Goal: Task Accomplishment & Management: Use online tool/utility

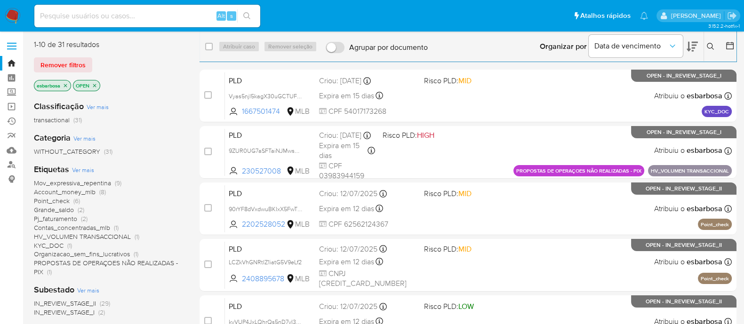
click at [11, 17] on img at bounding box center [13, 16] width 16 height 16
click at [16, 13] on img at bounding box center [13, 16] width 16 height 16
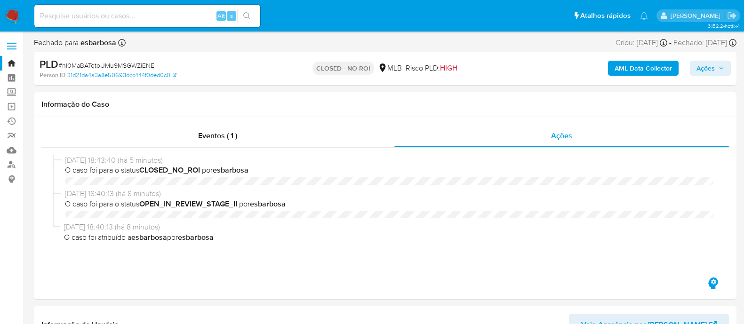
select select "10"
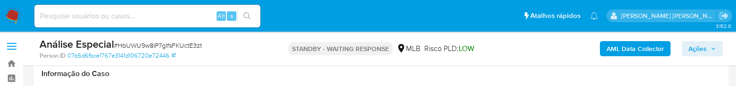
select select "10"
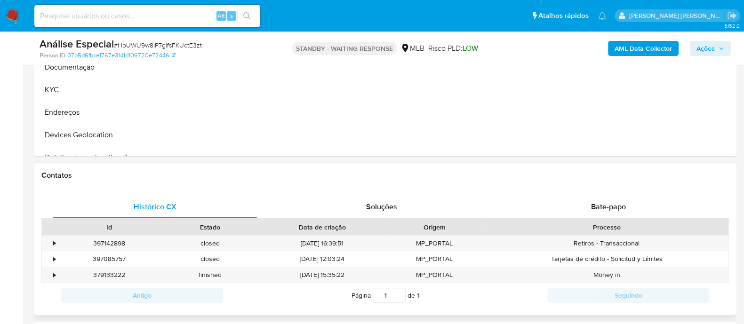
scroll to position [353, 0]
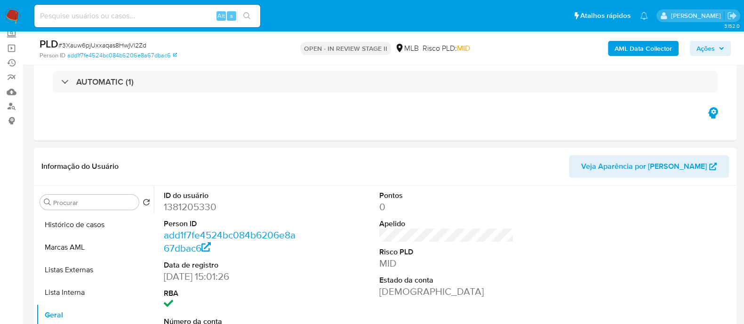
scroll to position [58, 0]
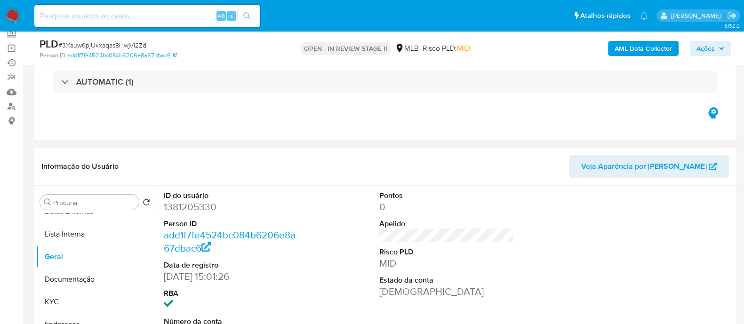
click at [196, 201] on dd "1381205330" at bounding box center [231, 207] width 135 height 13
copy dd "1381205330"
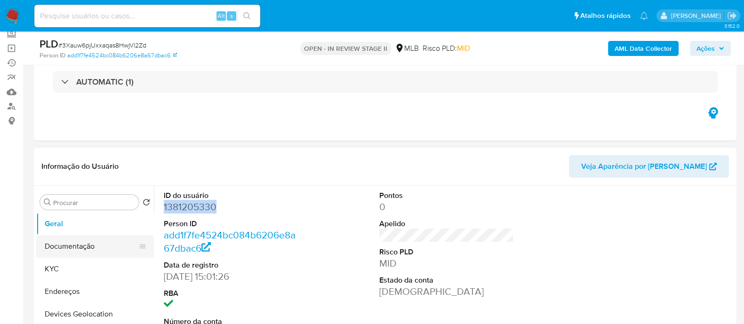
scroll to position [117, 0]
click at [85, 247] on button "KYC" at bounding box center [91, 243] width 110 height 23
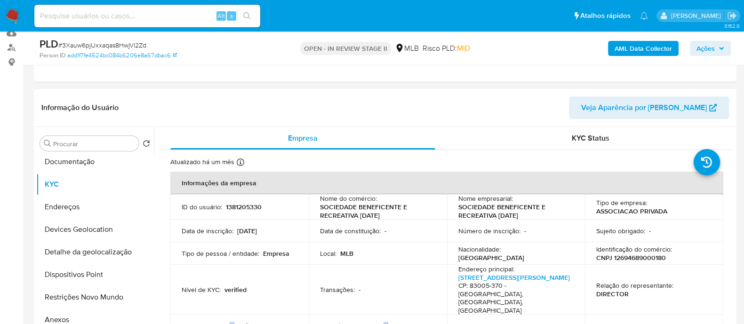
click at [634, 259] on p "CNPJ 12694689000180" at bounding box center [631, 258] width 70 height 8
copy p "12694689000180"
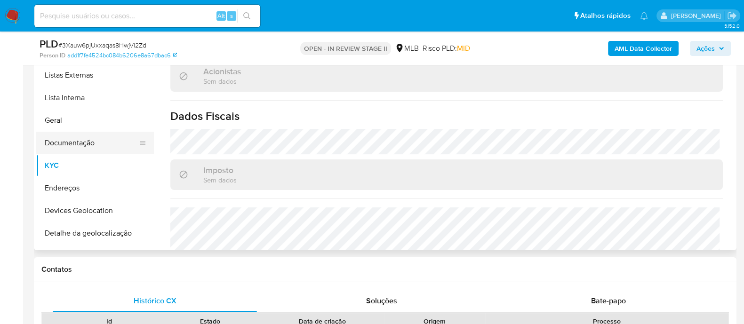
scroll to position [0, 0]
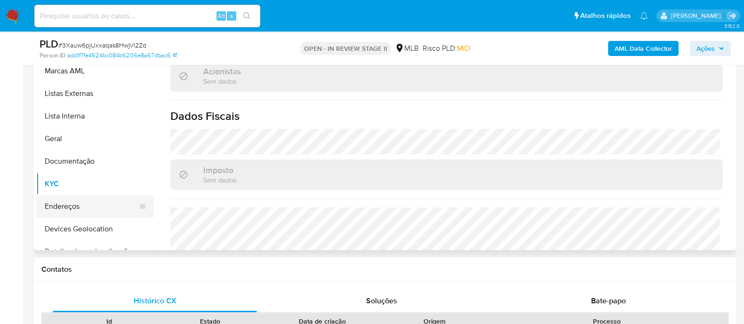
click at [80, 208] on button "Endereços" at bounding box center [91, 206] width 110 height 23
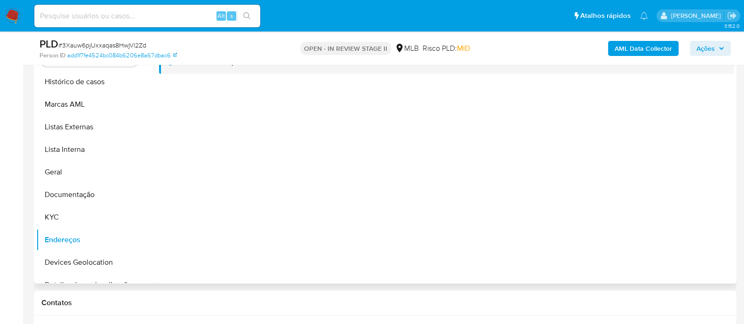
scroll to position [177, 0]
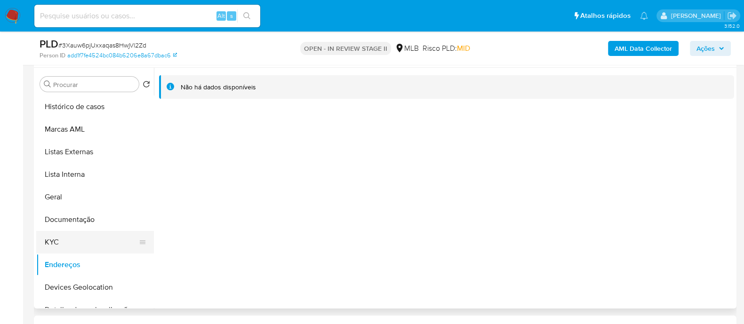
click at [66, 241] on button "KYC" at bounding box center [91, 242] width 110 height 23
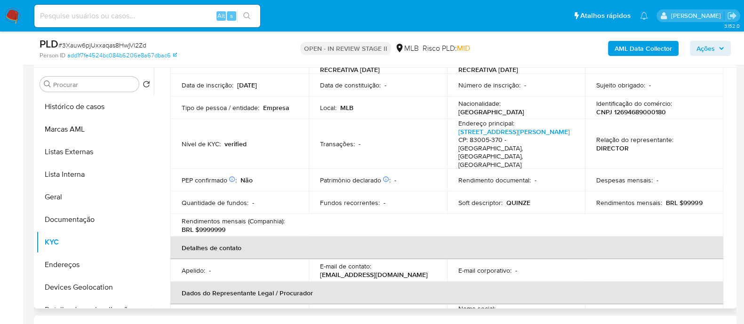
scroll to position [68, 0]
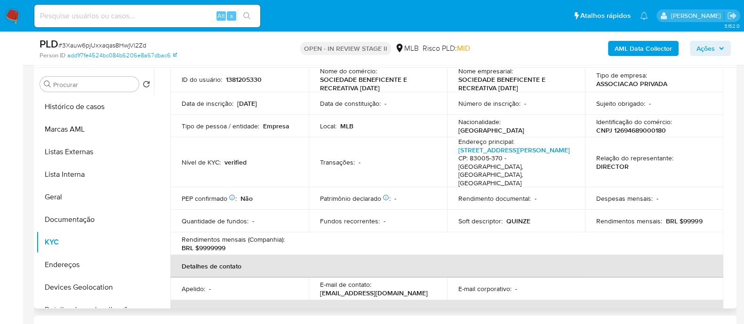
click at [650, 132] on p "CNPJ 12694689000180" at bounding box center [631, 130] width 70 height 8
copy p "12694689000180"
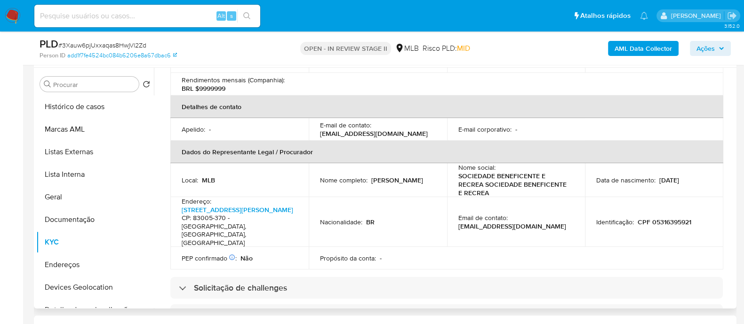
scroll to position [245, 0]
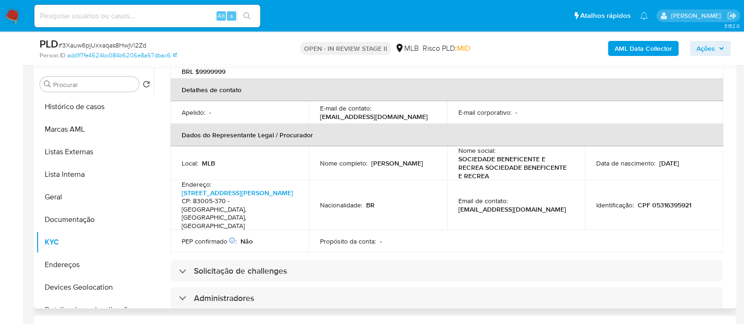
drag, startPoint x: 358, startPoint y: 163, endPoint x: 317, endPoint y: 157, distance: 40.9
click at [317, 157] on td "Nome completo : Fabricio Aparecido Rosa Do Nascimento" at bounding box center [378, 163] width 138 height 34
copy p "Fabricio Aparecido Rosa Do Nascimento"
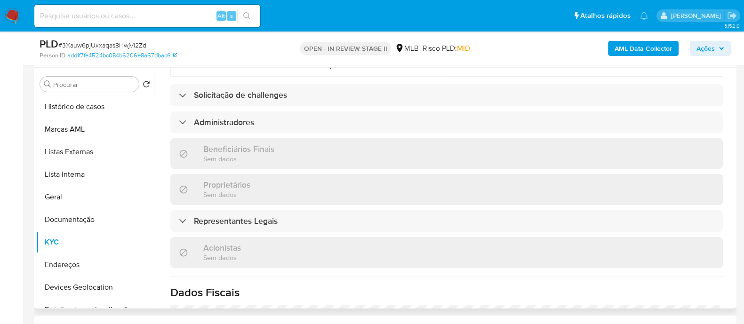
scroll to position [304, 0]
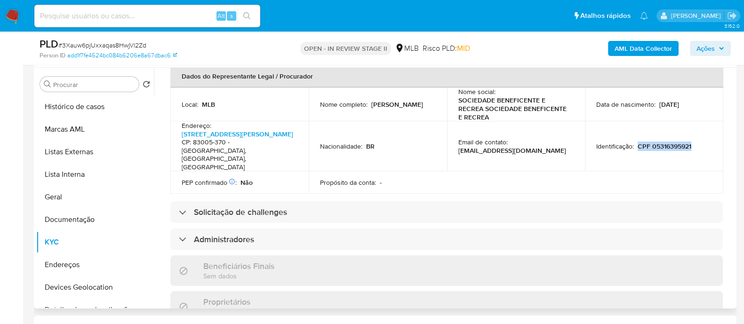
drag, startPoint x: 693, startPoint y: 131, endPoint x: 634, endPoint y: 134, distance: 58.4
click at [634, 142] on div "Identificação : CPF 05316395921" at bounding box center [654, 146] width 116 height 8
copy p "CPF 05316395921"
click at [705, 51] on span "Ações" at bounding box center [706, 48] width 18 height 15
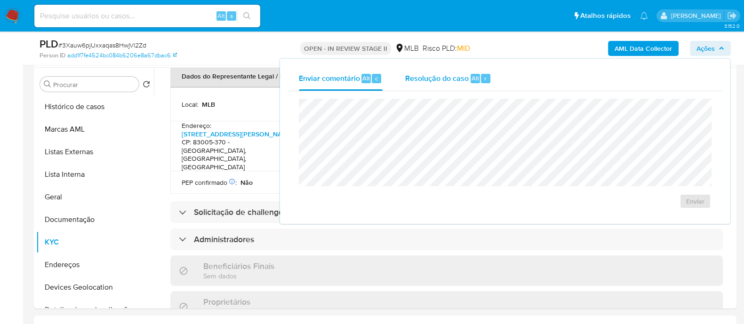
click at [434, 81] on span "Resolução do caso" at bounding box center [437, 77] width 64 height 11
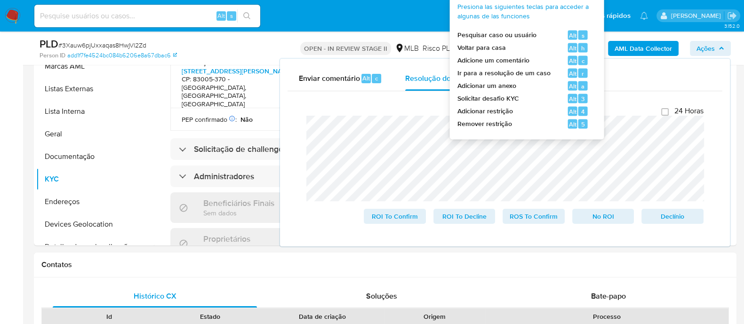
scroll to position [294, 0]
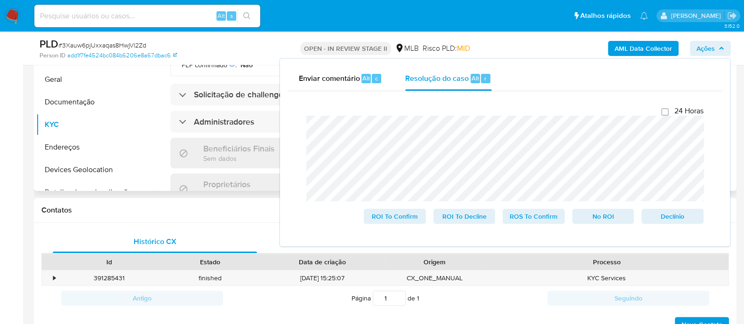
click at [165, 129] on div "Atualizado há um mês Criado: 23/05/2023 02:05:17 Atualizado: 15/07/2025 12:01:3…" at bounding box center [446, 56] width 575 height 772
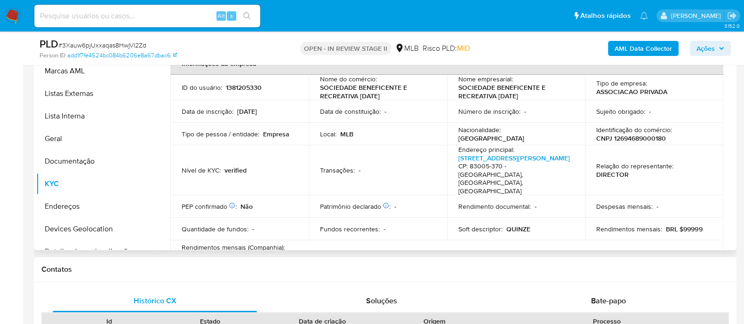
scroll to position [0, 0]
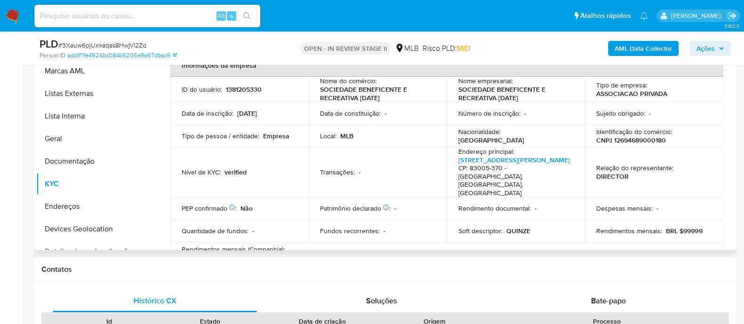
click at [638, 140] on p "CNPJ 12694689000180" at bounding box center [631, 140] width 70 height 8
copy p "12694689000180"
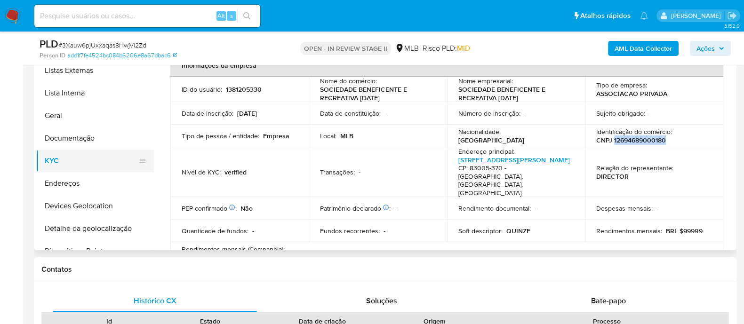
scroll to position [58, 0]
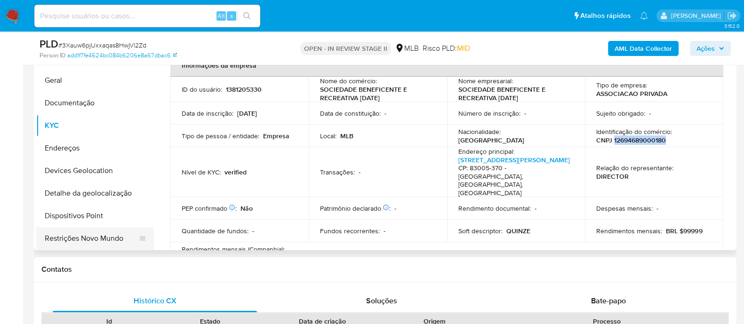
click at [79, 234] on button "Restrições Novo Mundo" at bounding box center [91, 238] width 110 height 23
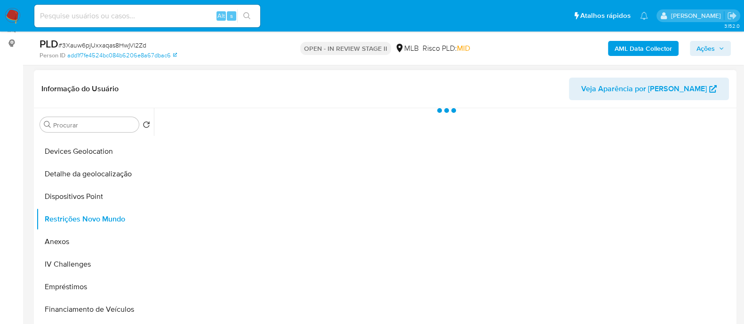
scroll to position [117, 0]
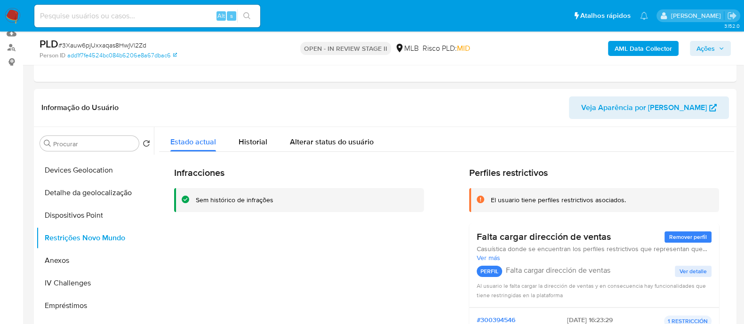
click at [226, 199] on div "Sem histórico de infrações" at bounding box center [235, 200] width 78 height 9
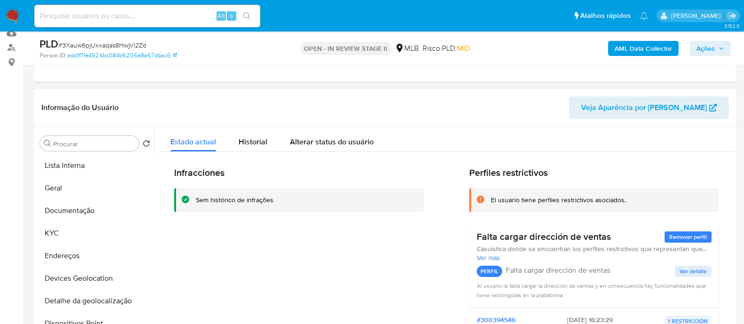
scroll to position [58, 0]
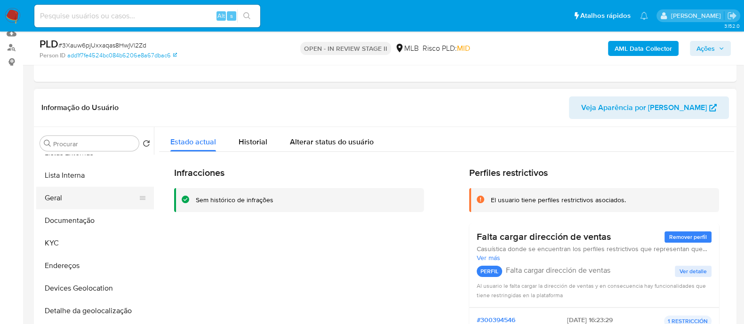
click at [55, 195] on button "Geral" at bounding box center [91, 198] width 110 height 23
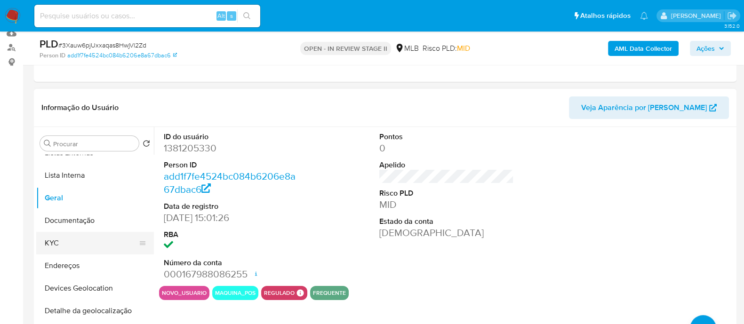
click at [68, 248] on button "KYC" at bounding box center [91, 243] width 110 height 23
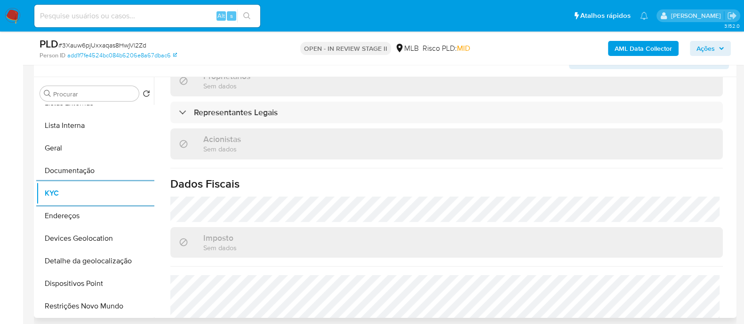
scroll to position [235, 0]
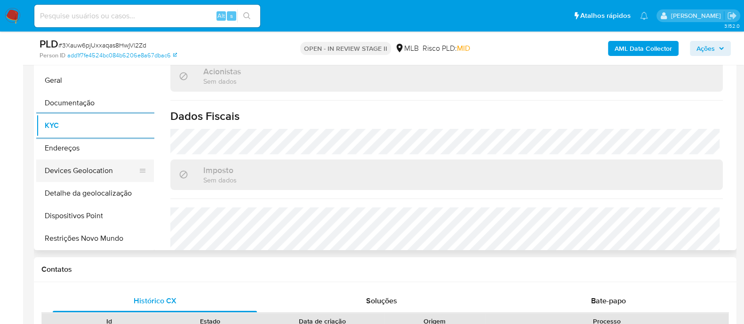
click at [101, 167] on button "Devices Geolocation" at bounding box center [91, 171] width 110 height 23
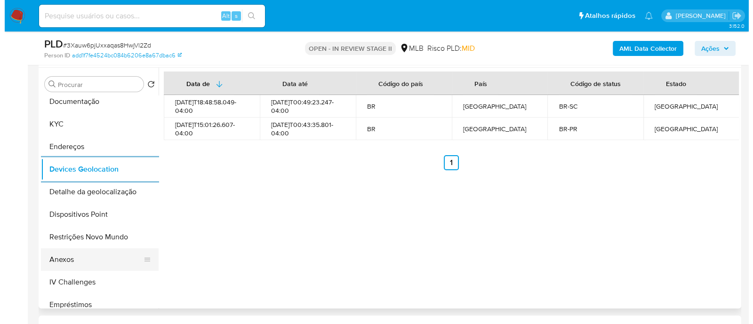
scroll to position [177, 0]
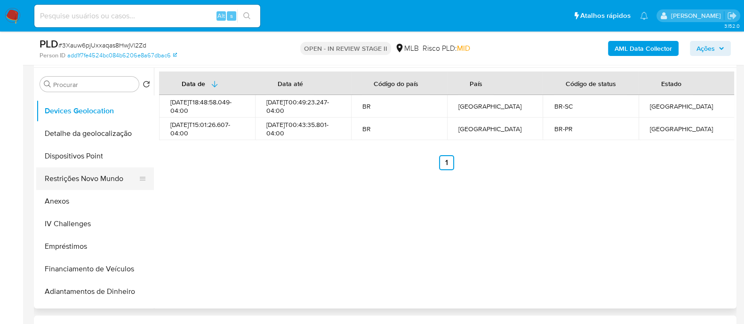
click at [89, 175] on button "Restrições Novo Mundo" at bounding box center [91, 179] width 110 height 23
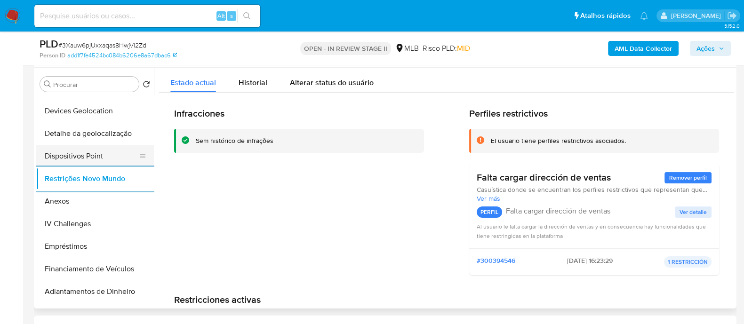
click at [102, 154] on button "Dispositivos Point" at bounding box center [91, 156] width 110 height 23
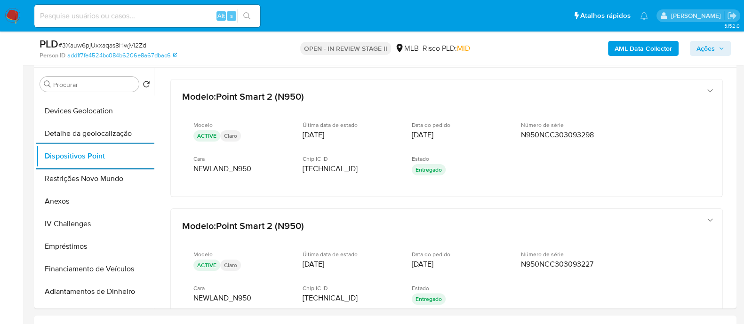
click at [634, 52] on b "AML Data Collector" at bounding box center [643, 48] width 57 height 15
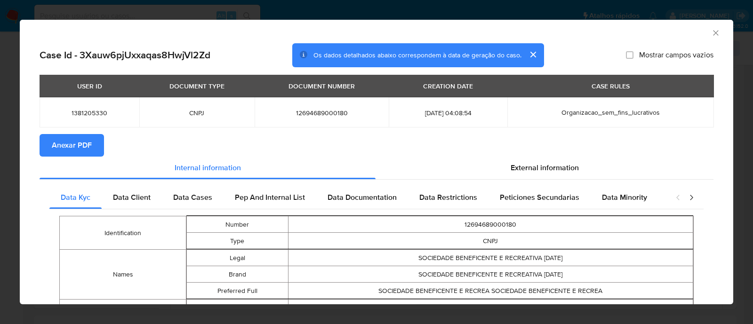
click at [66, 146] on span "Anexar PDF" at bounding box center [72, 145] width 40 height 21
click at [711, 30] on icon "Fechar a janela" at bounding box center [715, 32] width 9 height 9
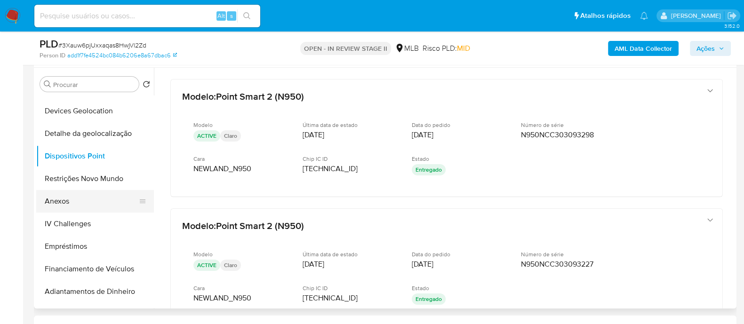
click at [77, 201] on button "Anexos" at bounding box center [91, 201] width 110 height 23
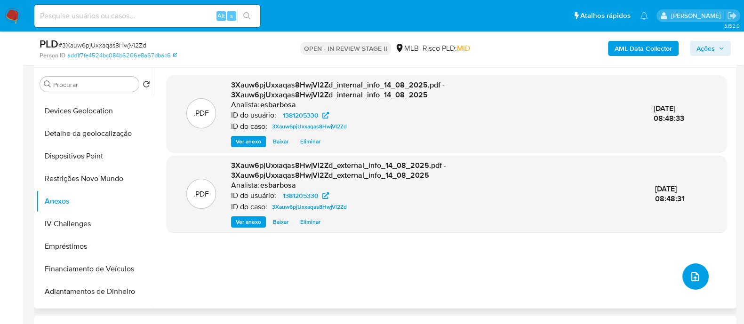
click at [697, 280] on span "upload-file" at bounding box center [695, 276] width 11 height 11
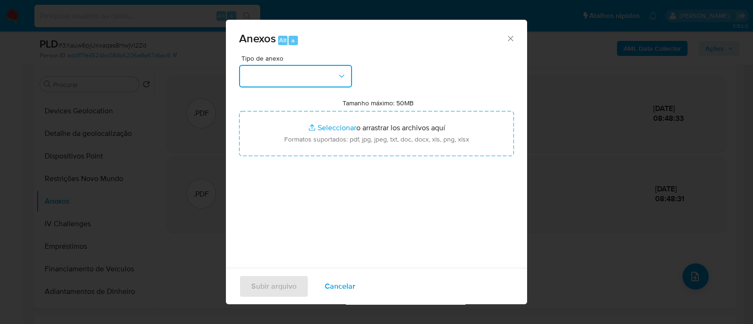
click at [314, 81] on button "button" at bounding box center [295, 76] width 113 height 23
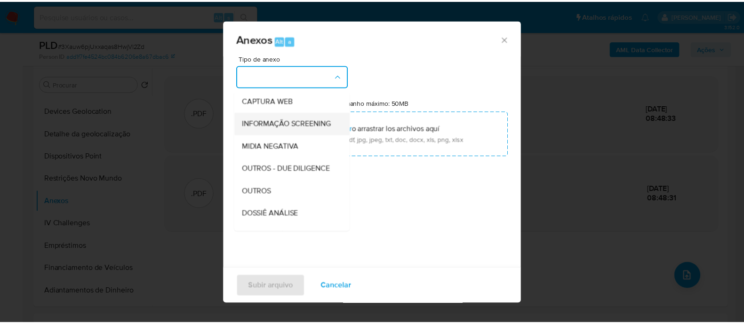
scroll to position [145, 0]
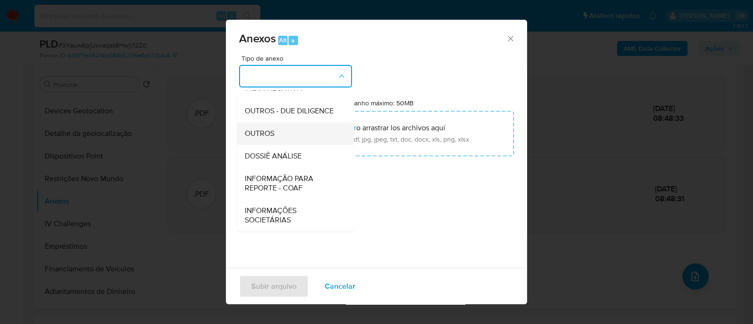
click at [281, 138] on div "OUTROS" at bounding box center [293, 133] width 96 height 23
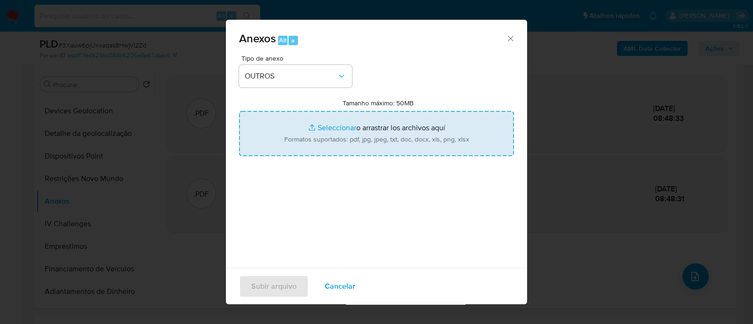
click at [329, 126] on input "Tamanho máximo: 50MB Seleccionar archivos" at bounding box center [376, 133] width 275 height 45
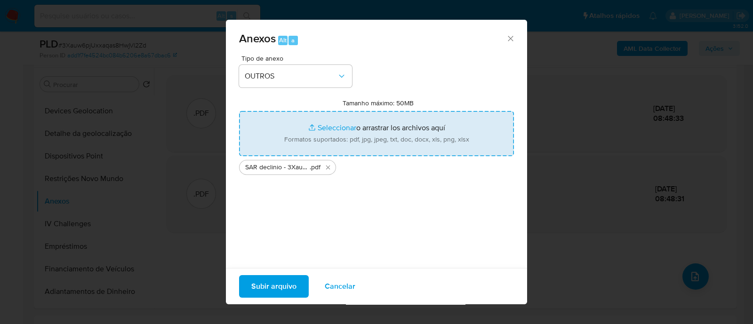
type input "C:\fakepath\Mulan 1381205330_2025_08_13_16_39_14.xlsx"
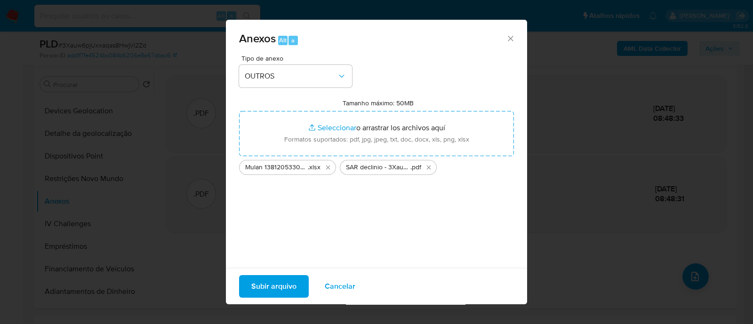
click at [280, 287] on span "Subir arquivo" at bounding box center [273, 286] width 45 height 21
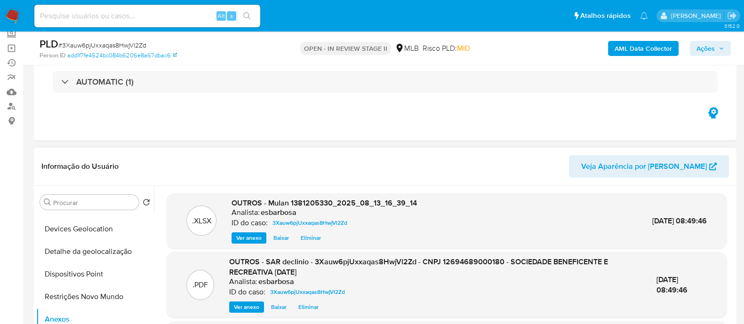
scroll to position [0, 0]
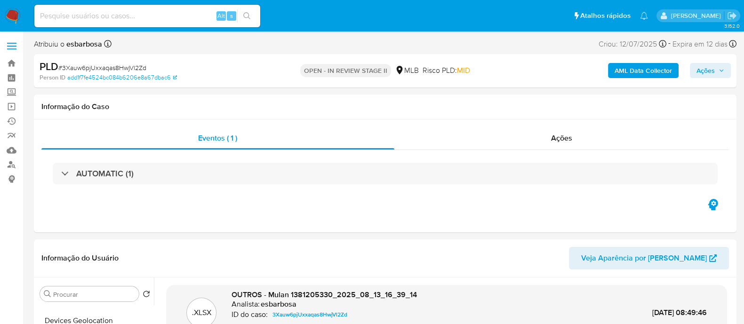
click at [707, 74] on span "Ações" at bounding box center [706, 70] width 18 height 15
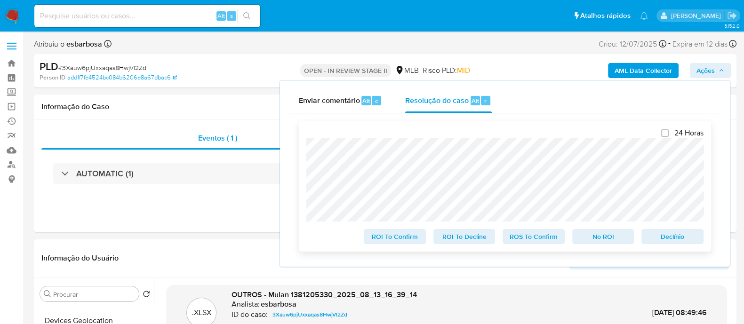
click at [597, 238] on span "No ROI" at bounding box center [603, 236] width 49 height 13
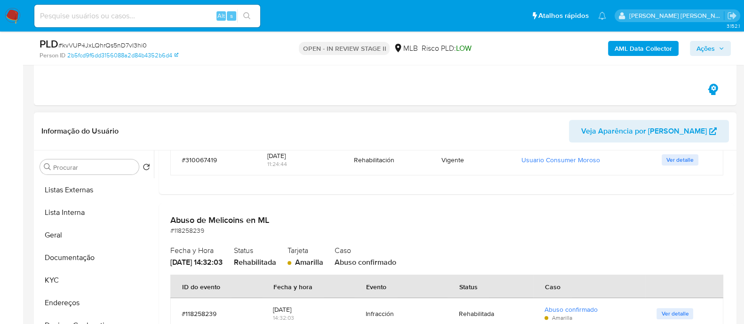
scroll to position [353, 0]
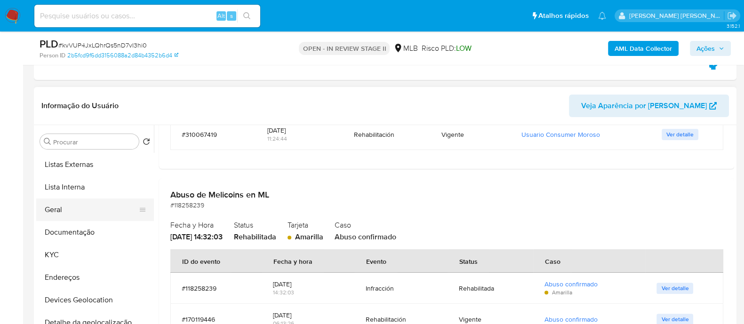
click at [81, 212] on button "Geral" at bounding box center [91, 210] width 110 height 23
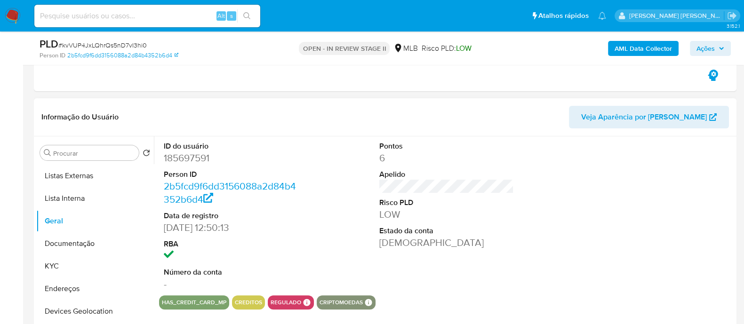
click at [204, 152] on dd "185697591" at bounding box center [231, 158] width 135 height 13
copy dd "185697591"
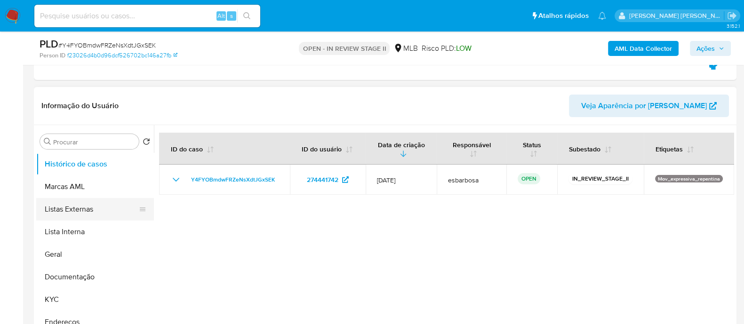
scroll to position [353, 0]
click at [64, 260] on button "Geral" at bounding box center [91, 254] width 110 height 23
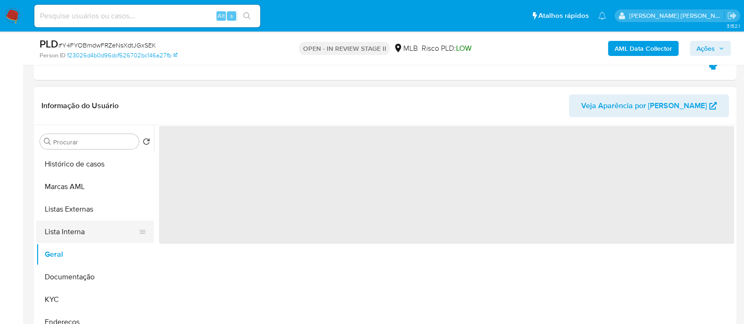
click at [79, 226] on button "Lista Interna" at bounding box center [91, 232] width 110 height 23
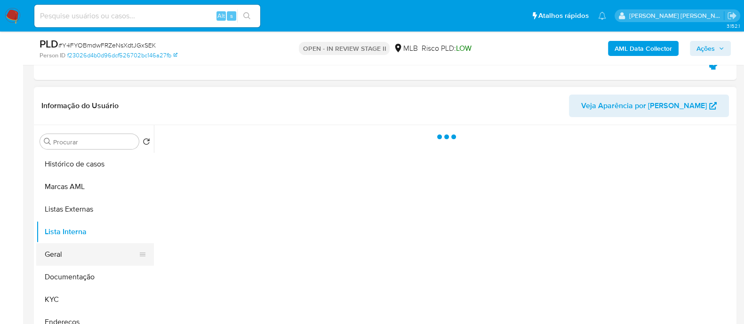
click at [66, 252] on button "Geral" at bounding box center [91, 254] width 110 height 23
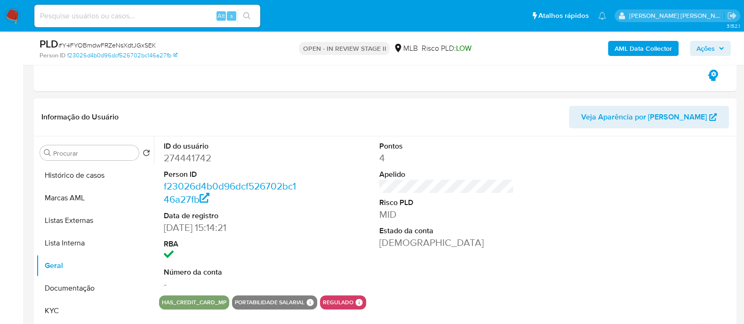
click at [192, 156] on dd "274441742" at bounding box center [231, 158] width 135 height 13
copy dd "274441742"
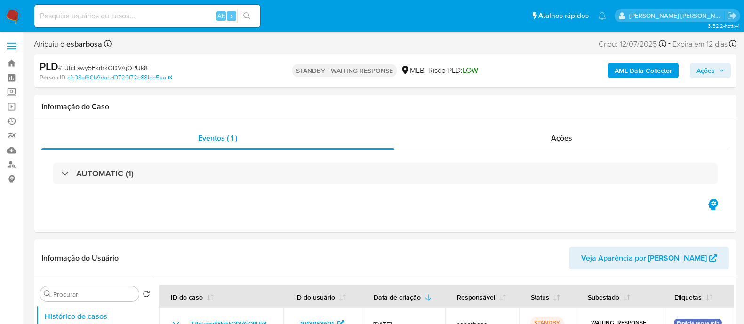
select select "10"
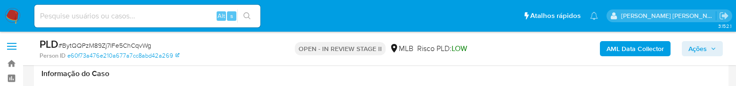
select select "10"
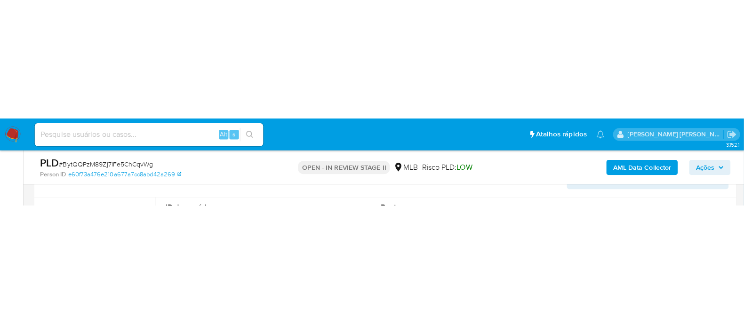
scroll to position [411, 0]
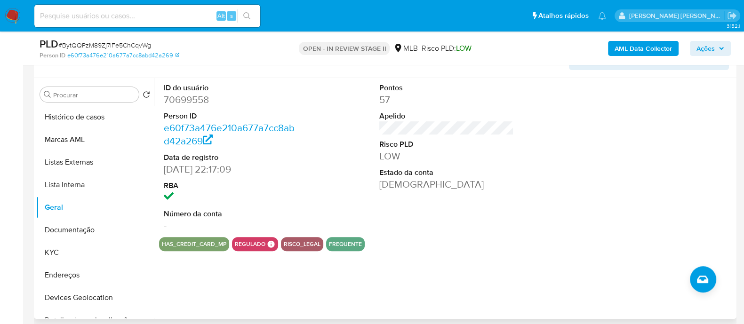
click at [198, 85] on dd "70699558" at bounding box center [231, 99] width 135 height 13
copy dd "70699558"
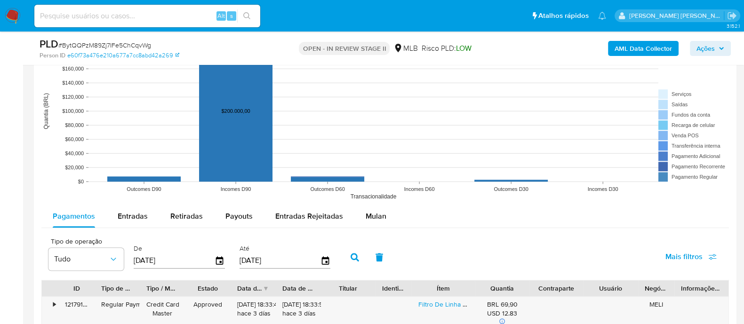
scroll to position [1169, 0]
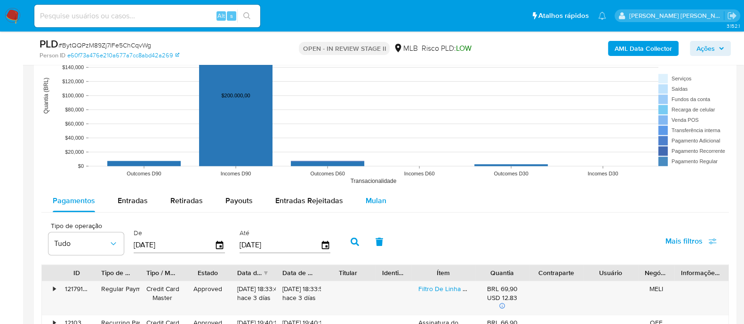
click at [379, 85] on span "Mulan" at bounding box center [376, 200] width 21 height 11
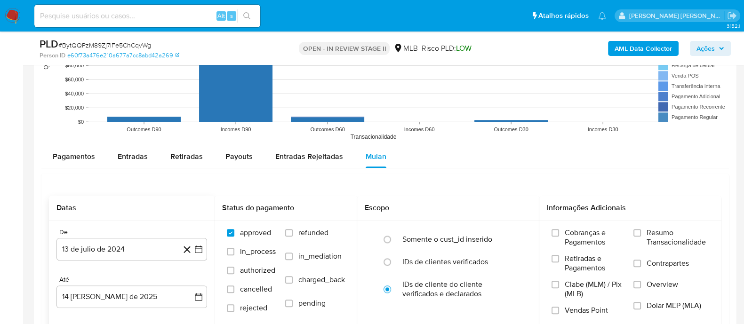
scroll to position [1286, 0]
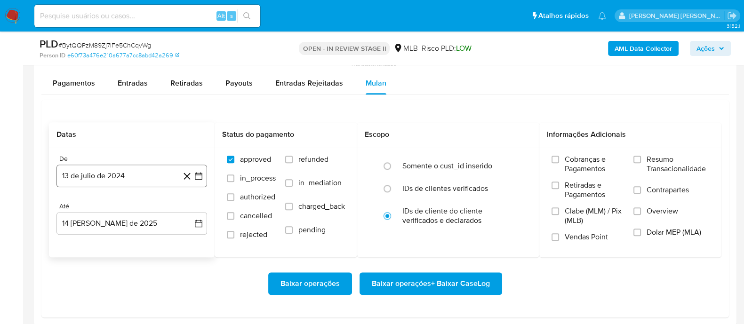
click at [156, 85] on button "13 de julio de 2024" at bounding box center [131, 176] width 151 height 23
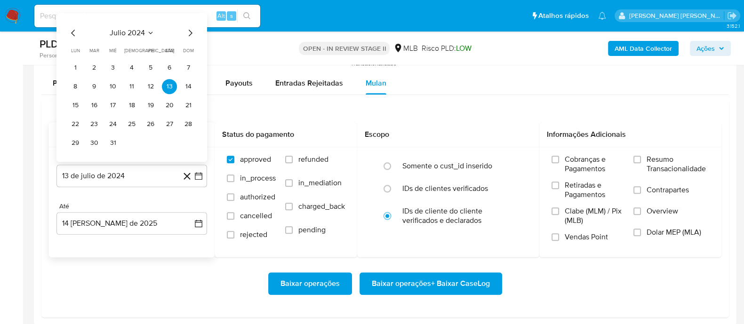
click at [132, 31] on span "julio 2024" at bounding box center [127, 32] width 35 height 9
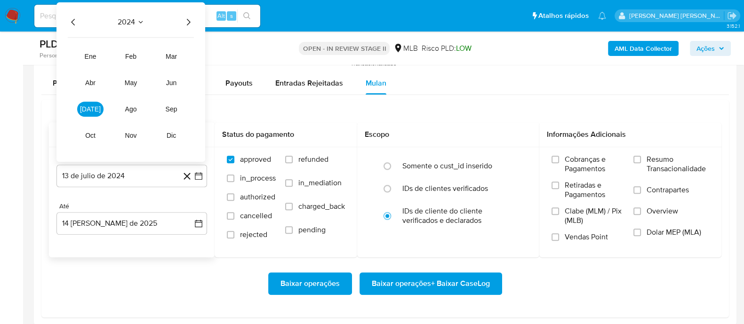
click at [189, 22] on icon "Año siguiente" at bounding box center [189, 22] width 4 height 7
click at [89, 54] on span "ene" at bounding box center [91, 57] width 12 height 8
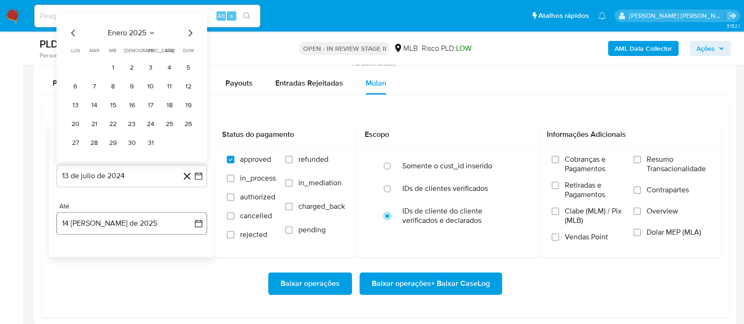
click at [167, 85] on button "14 de agosto de 2025" at bounding box center [131, 223] width 151 height 23
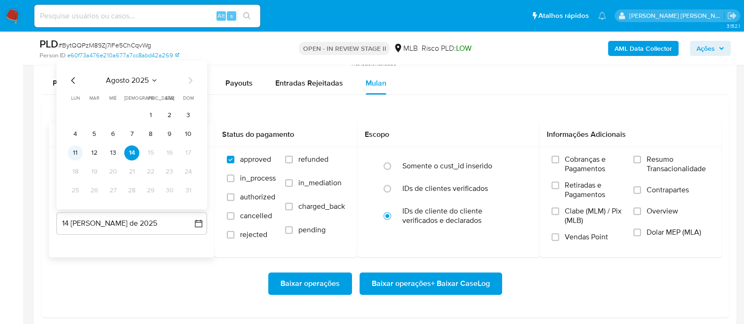
click at [74, 85] on button "11" at bounding box center [75, 152] width 15 height 15
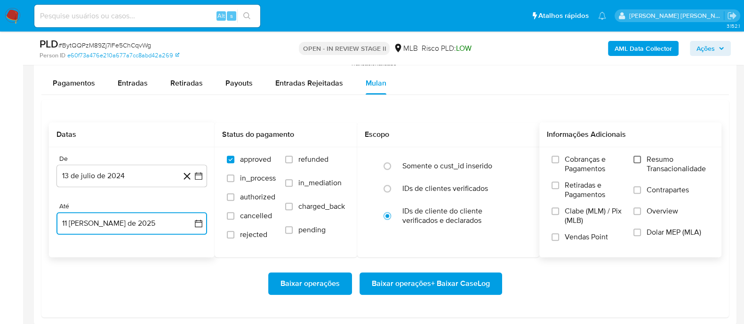
click at [638, 85] on input "Resumo Transacionalidade" at bounding box center [638, 160] width 8 height 8
click at [637, 85] on input "Contrapartes" at bounding box center [638, 190] width 8 height 8
click at [555, 85] on input "Vendas Point" at bounding box center [556, 237] width 8 height 8
click at [418, 85] on span "Baixar operações + Baixar CaseLog" at bounding box center [431, 283] width 118 height 21
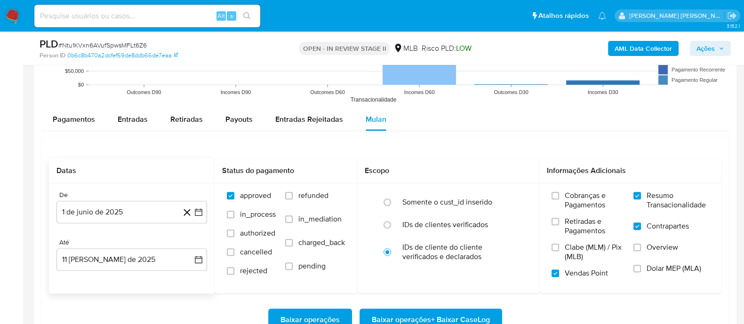
scroll to position [177, 0]
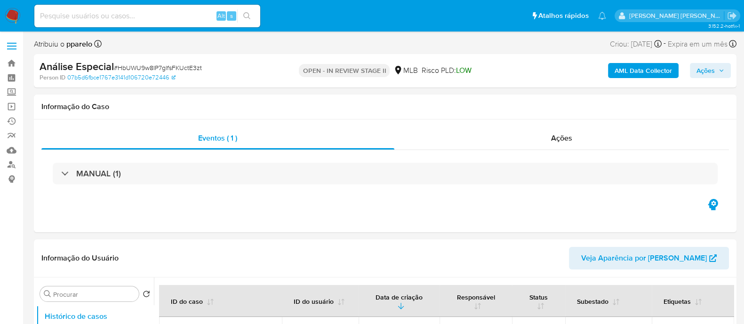
select select "10"
click at [454, 145] on div "Ações" at bounding box center [561, 138] width 335 height 23
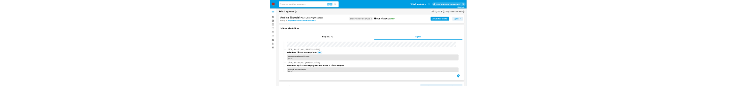
scroll to position [177, 0]
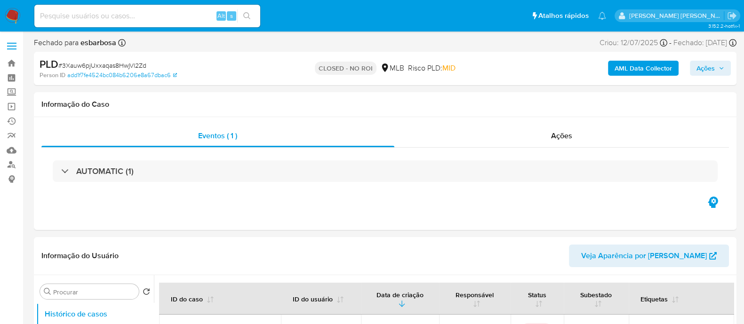
select select "10"
